Goal: Check status: Check status

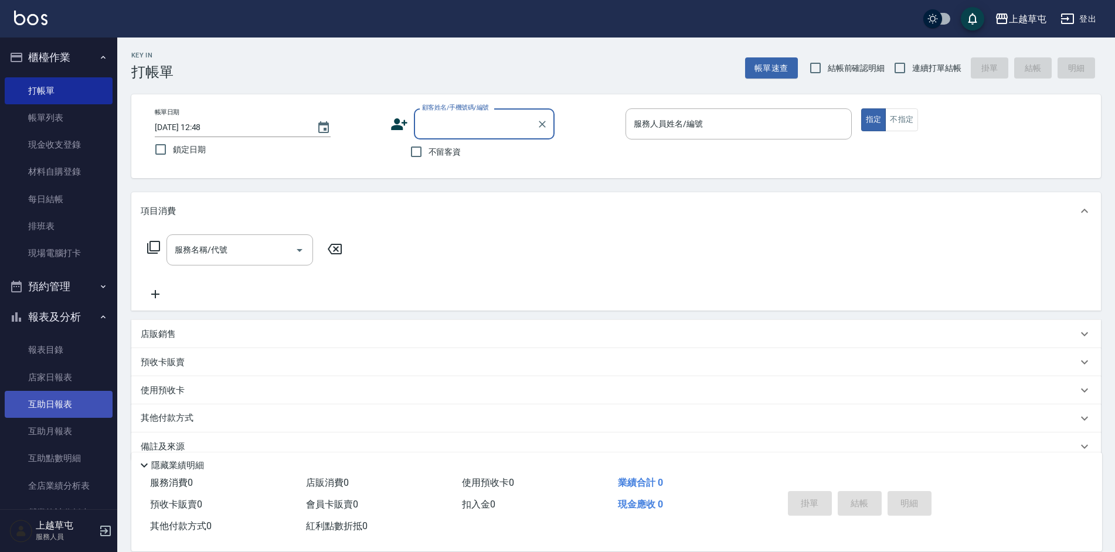
click at [51, 413] on link "互助日報表" at bounding box center [59, 404] width 108 height 27
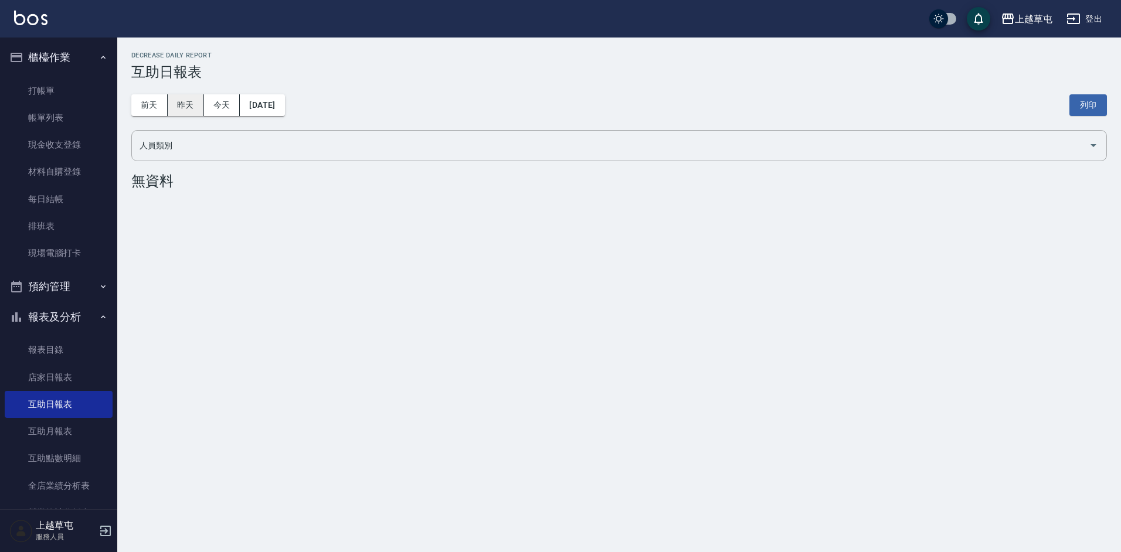
click at [199, 99] on button "昨天" at bounding box center [186, 105] width 36 height 22
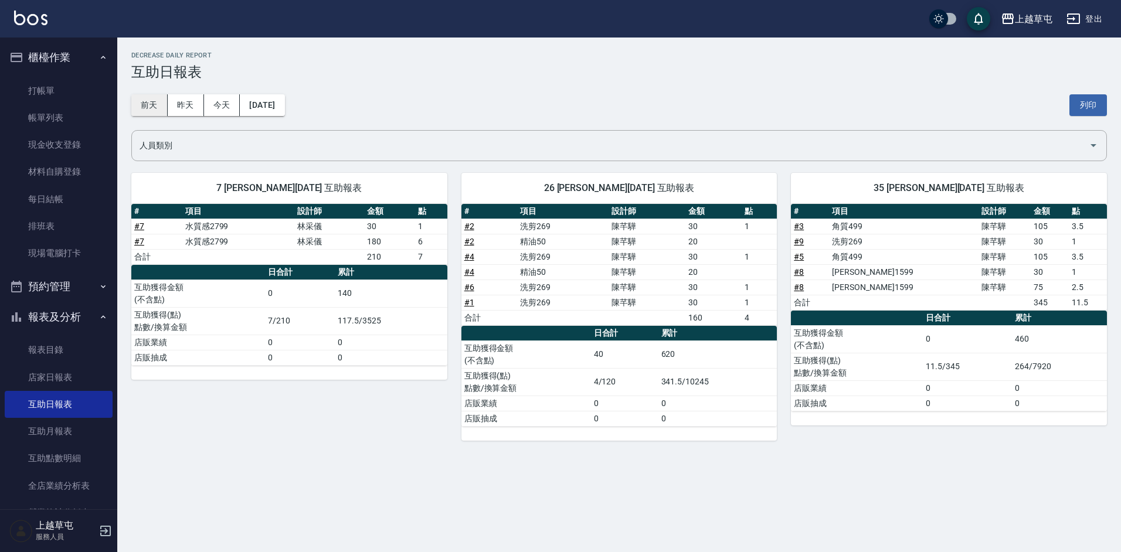
click at [141, 100] on button "前天" at bounding box center [149, 105] width 36 height 22
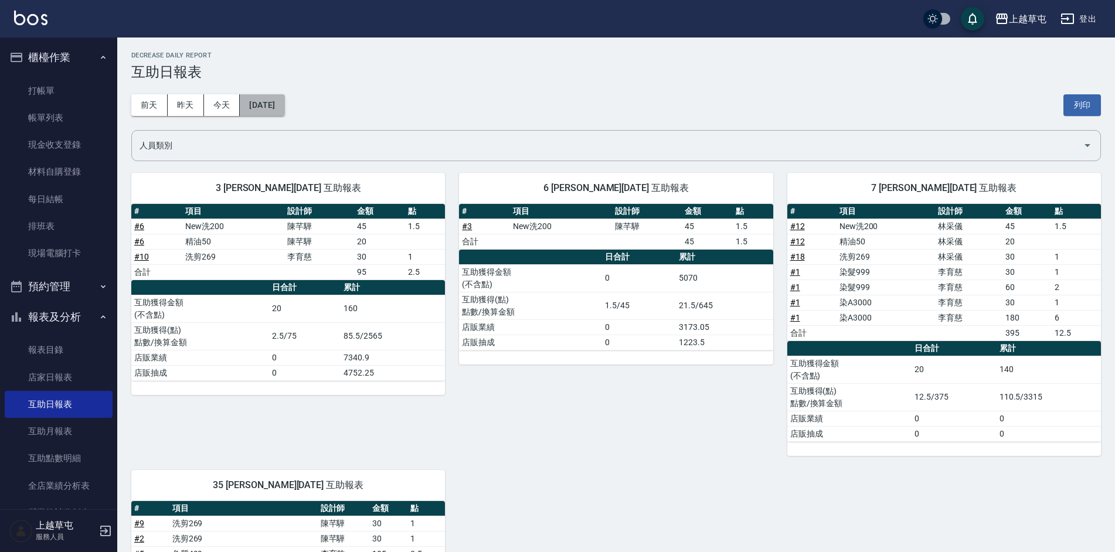
click at [284, 103] on button "[DATE]" at bounding box center [262, 105] width 45 height 22
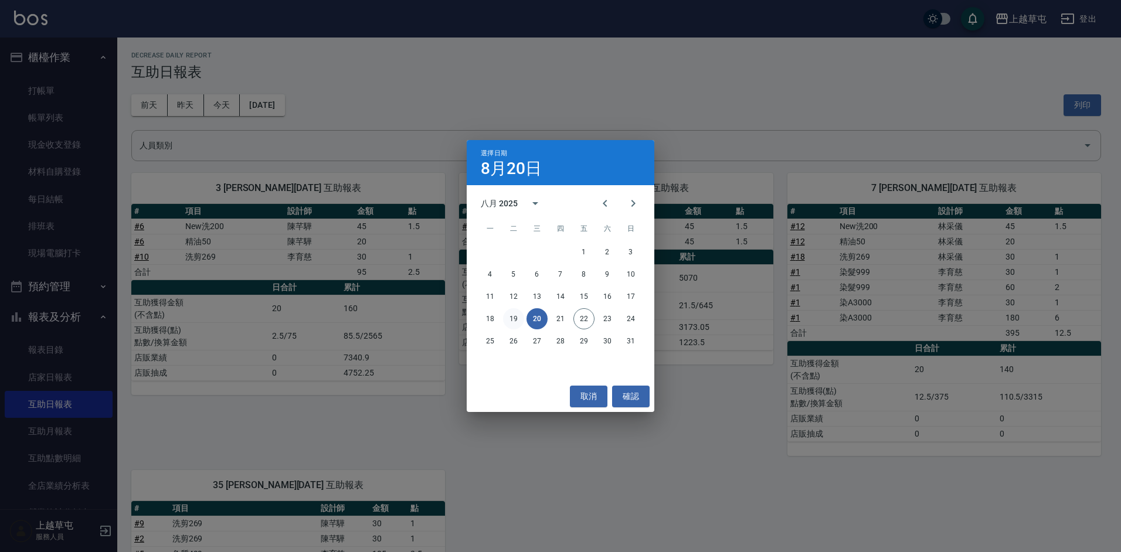
click at [514, 317] on button "19" at bounding box center [513, 318] width 21 height 21
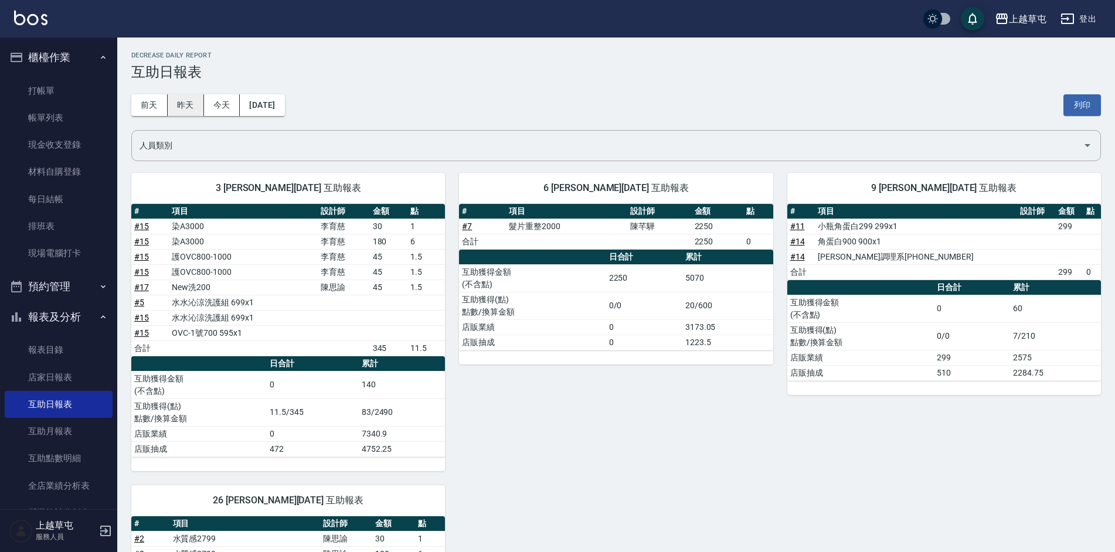
click at [196, 105] on button "昨天" at bounding box center [186, 105] width 36 height 22
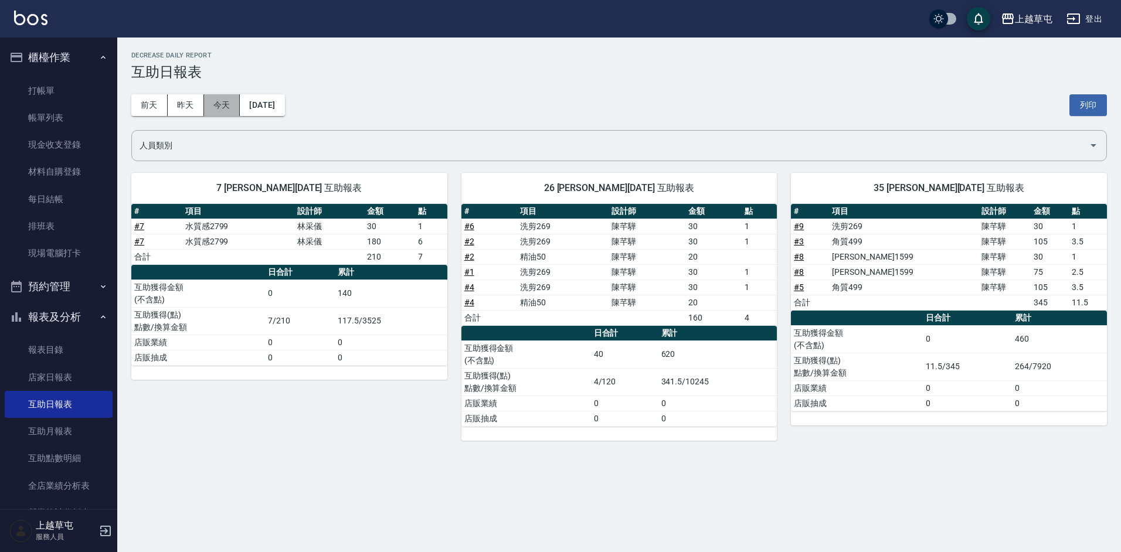
click at [230, 108] on button "今天" at bounding box center [222, 105] width 36 height 22
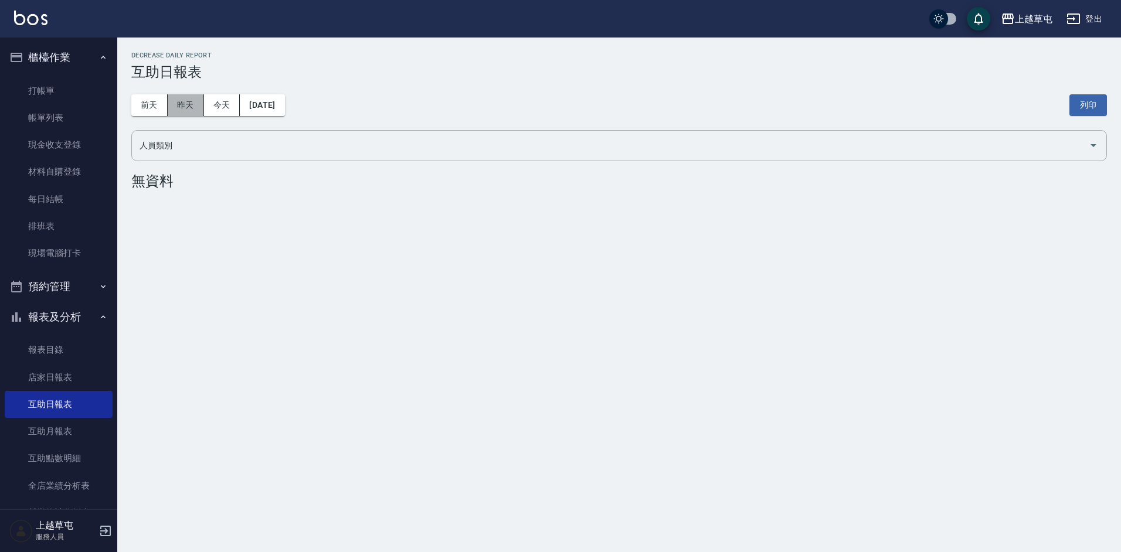
click at [169, 100] on button "昨天" at bounding box center [186, 105] width 36 height 22
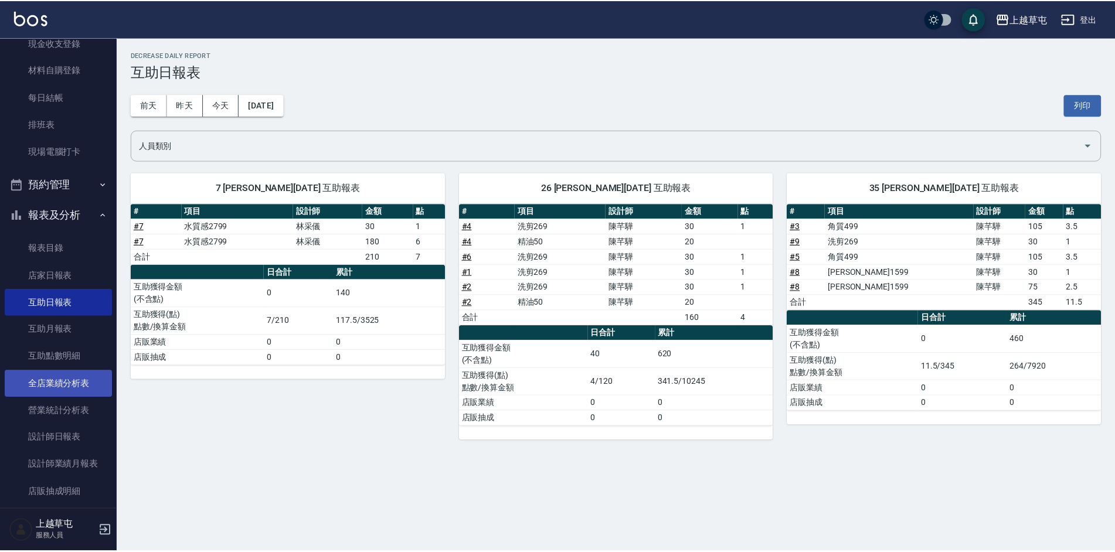
scroll to position [117, 0]
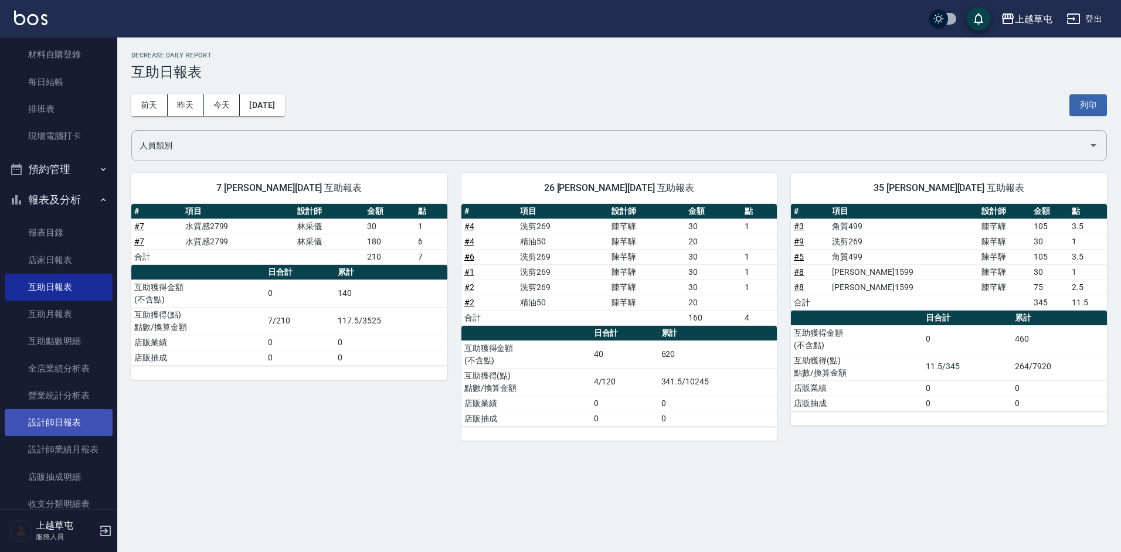
click at [73, 427] on link "設計師日報表" at bounding box center [59, 422] width 108 height 27
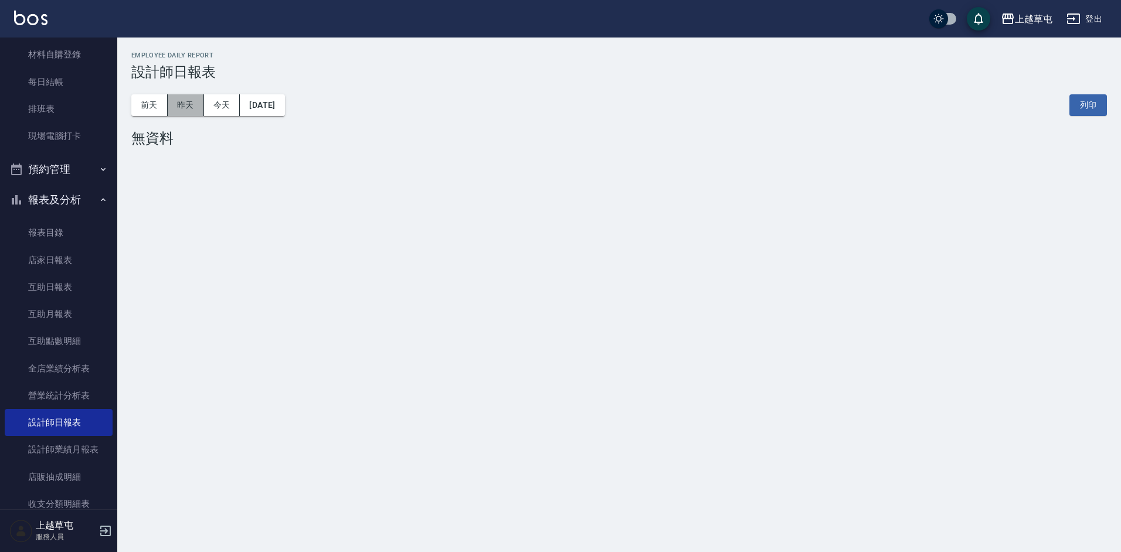
click at [197, 112] on button "昨天" at bounding box center [186, 105] width 36 height 22
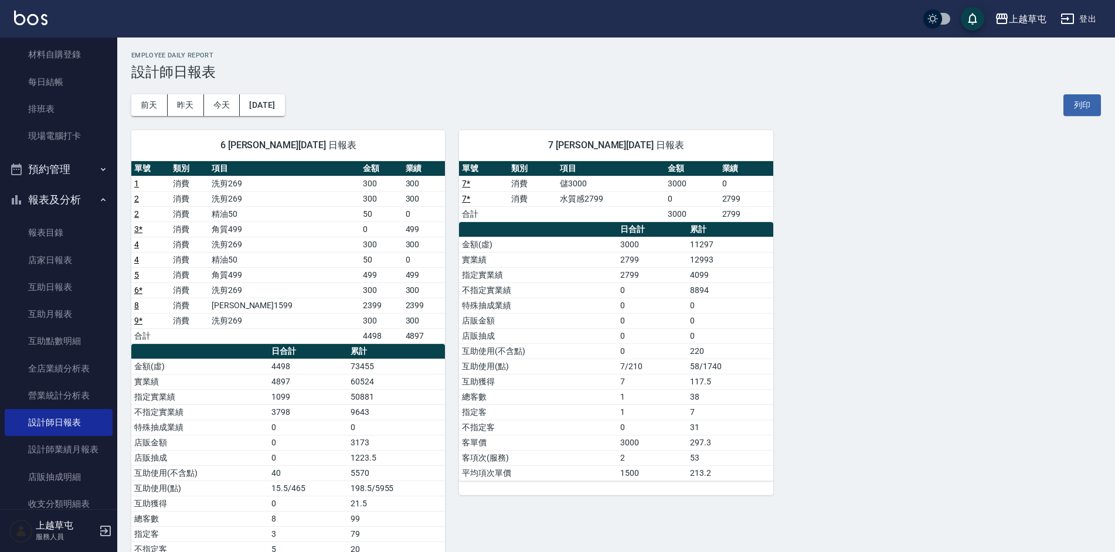
click at [816, 254] on div "6 [PERSON_NAME][DATE] 日報表 單號 類別 項目 金額 業績 1 消費 洗剪269 300 300 2 消費 洗剪269 300 300 …" at bounding box center [609, 366] width 984 height 501
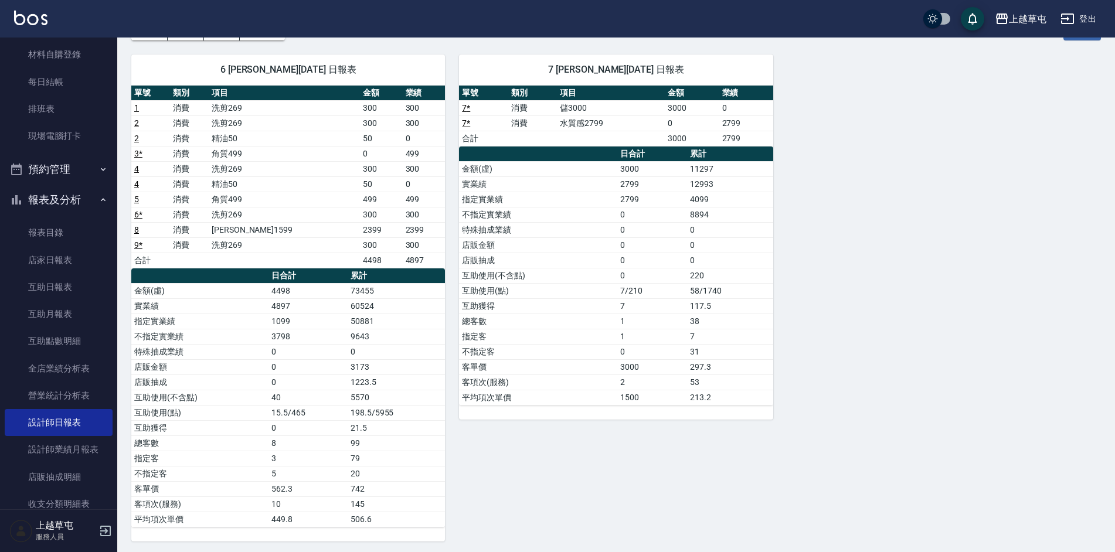
scroll to position [79, 0]
